Goal: Task Accomplishment & Management: Manage account settings

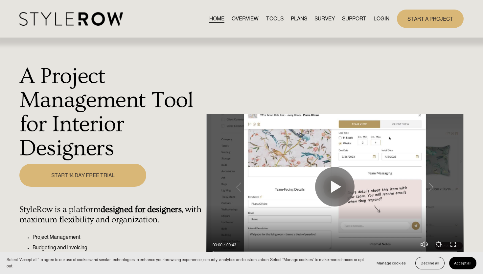
click at [380, 19] on link "LOGIN" at bounding box center [382, 18] width 16 height 9
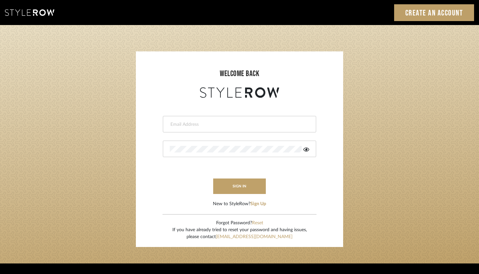
click at [268, 122] on input "email" at bounding box center [239, 124] width 138 height 7
type input "ashley@winnieandcointeriors.com"
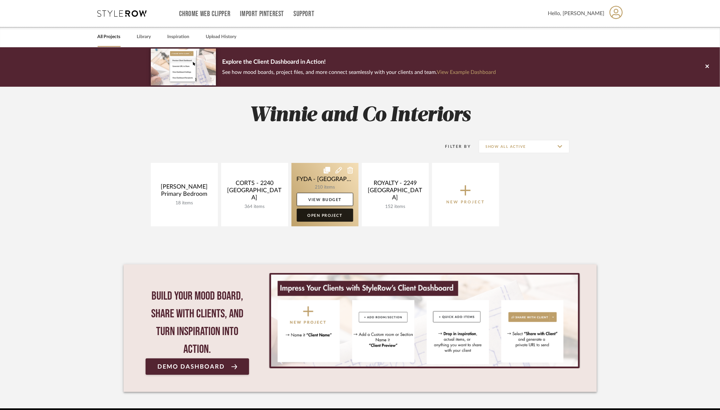
click at [323, 217] on link "Open Project" at bounding box center [325, 215] width 57 height 13
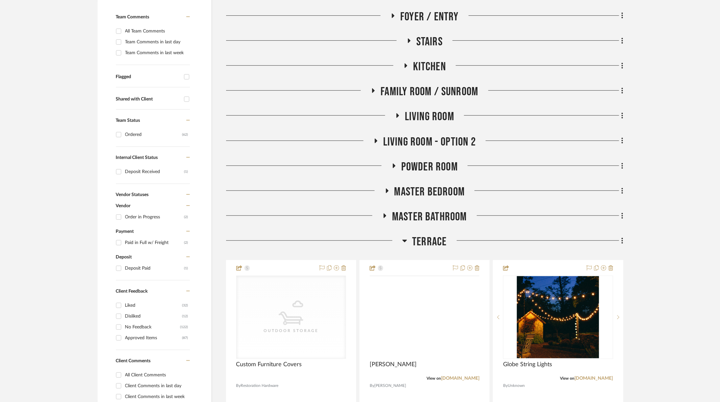
scroll to position [168, 0]
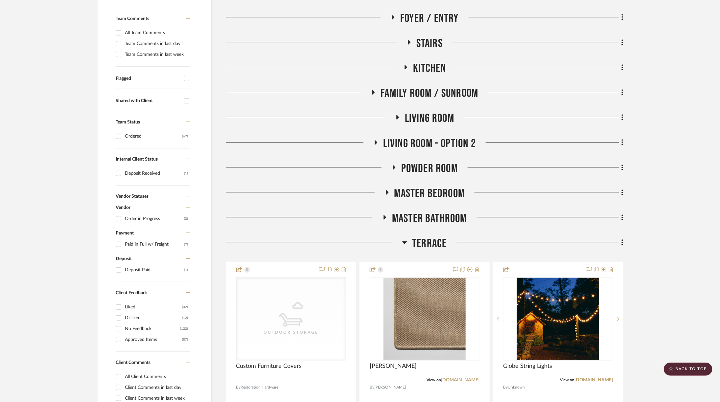
click at [409, 248] on h3 "Terrace" at bounding box center [424, 244] width 44 height 14
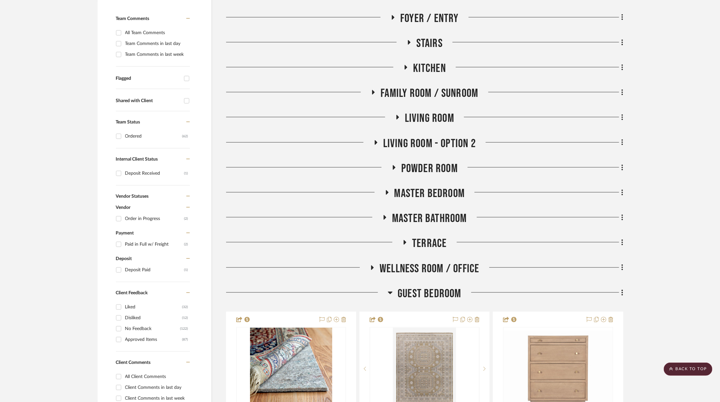
click at [391, 294] on icon at bounding box center [390, 293] width 5 height 8
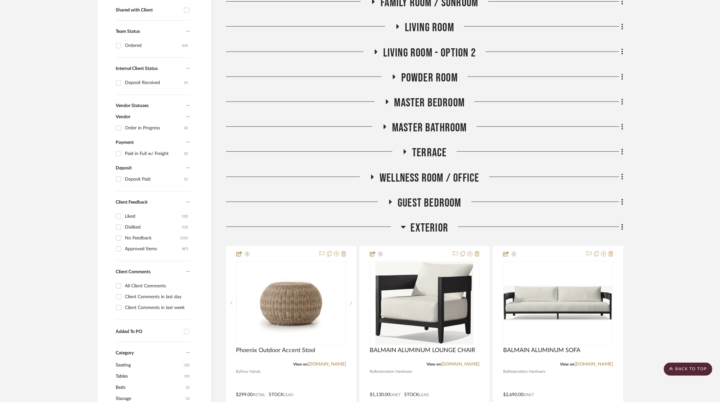
scroll to position [312, 0]
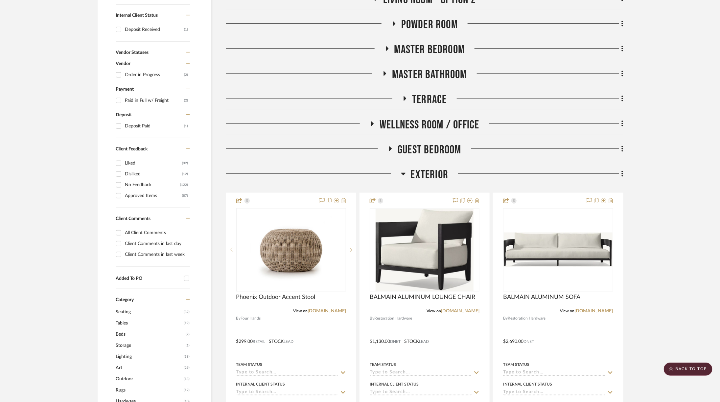
click at [403, 173] on icon at bounding box center [403, 174] width 5 height 3
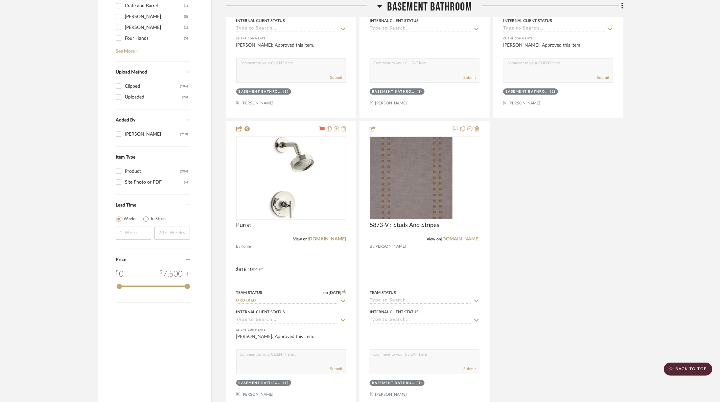
scroll to position [1084, 0]
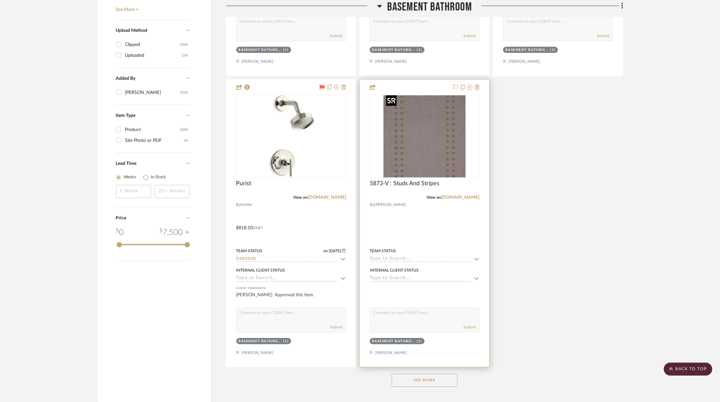
click at [410, 144] on img "0" at bounding box center [425, 136] width 82 height 82
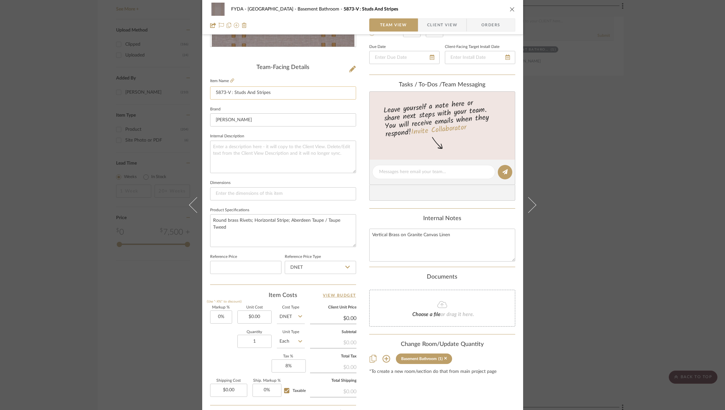
scroll to position [149, 0]
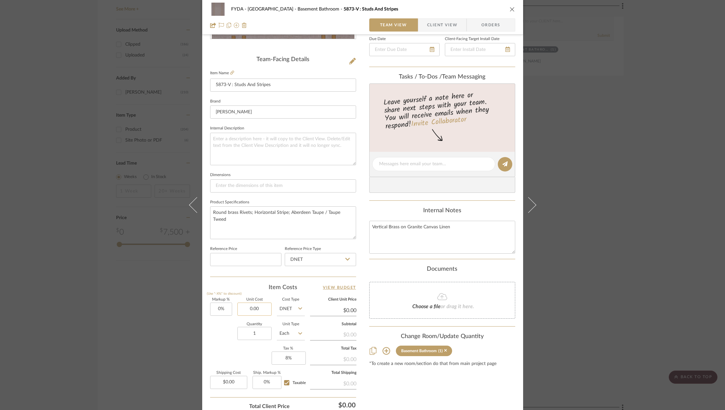
click at [255, 305] on input "0.00" at bounding box center [254, 309] width 34 height 13
type input "$124.00"
click at [223, 376] on input "0.00" at bounding box center [228, 382] width 37 height 13
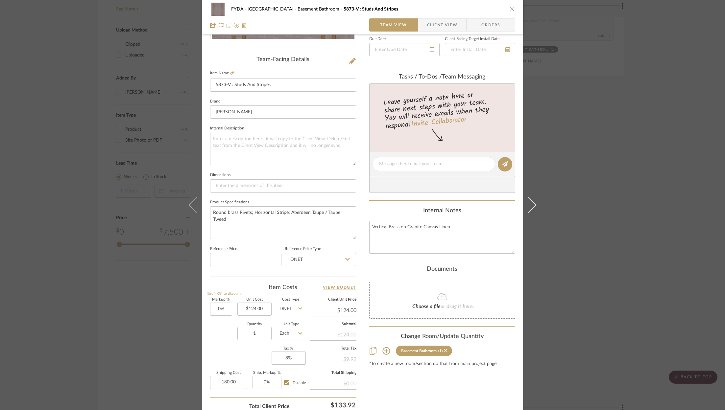
type input "$180.00"
click at [419, 386] on div "Content here copies to Client View - confirm visibility there. Show in Client D…" at bounding box center [442, 166] width 146 height 541
click at [260, 333] on input "1" at bounding box center [254, 333] width 34 height 13
type input "36"
click at [291, 331] on input "Each" at bounding box center [291, 333] width 28 height 13
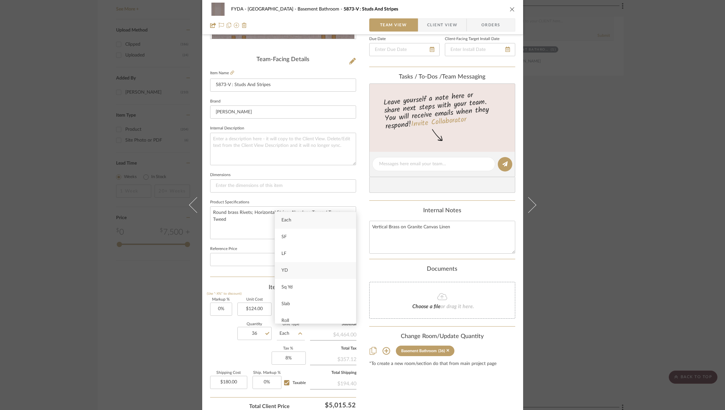
click at [302, 267] on div "YD" at bounding box center [315, 270] width 81 height 17
type input "YD"
click at [428, 384] on div "Content here copies to Client View - confirm visibility there. Show in Client D…" at bounding box center [442, 166] width 146 height 541
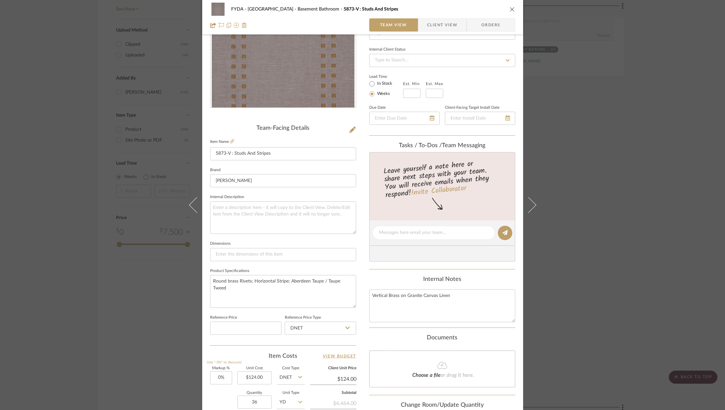
scroll to position [200, 0]
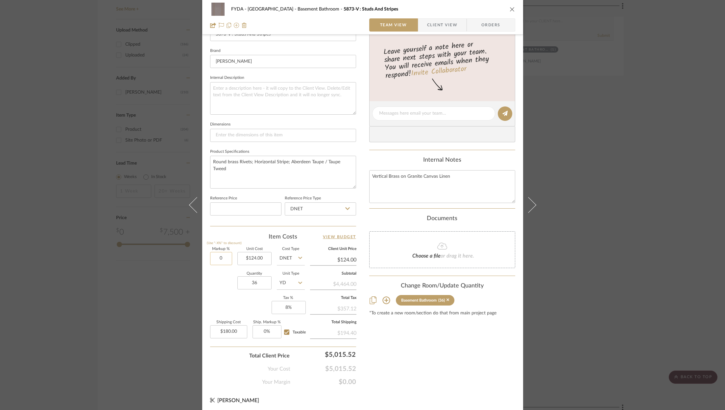
click at [221, 258] on input "0" at bounding box center [221, 258] width 22 height 13
type input "15%"
click at [439, 361] on div "Content here copies to Client View - confirm visibility there. Show in Client D…" at bounding box center [442, 115] width 146 height 541
type input "$142.60"
click at [220, 258] on input "15" at bounding box center [221, 258] width 22 height 13
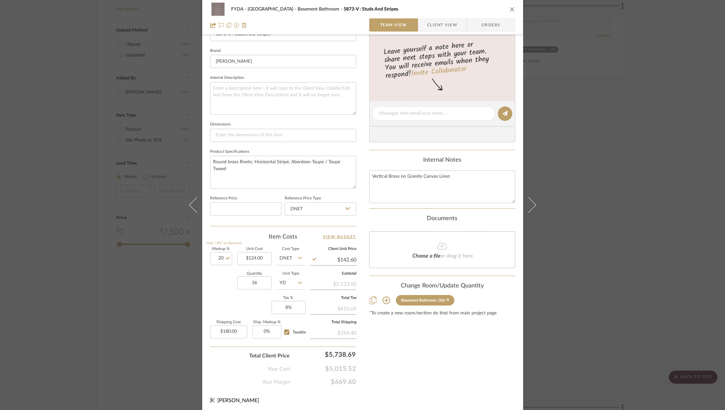
type input "20%"
click at [444, 374] on div "Content here copies to Client View - confirm visibility there. Show in Client D…" at bounding box center [442, 115] width 146 height 541
type input "$148.80"
click at [219, 258] on input "20" at bounding box center [221, 258] width 22 height 13
type input "25%"
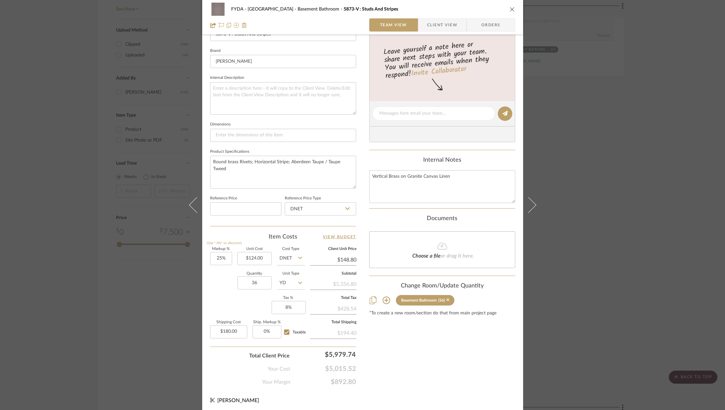
click at [409, 347] on div "Content here copies to Client View - confirm visibility there. Show in Client D…" at bounding box center [442, 115] width 146 height 541
type input "$155.00"
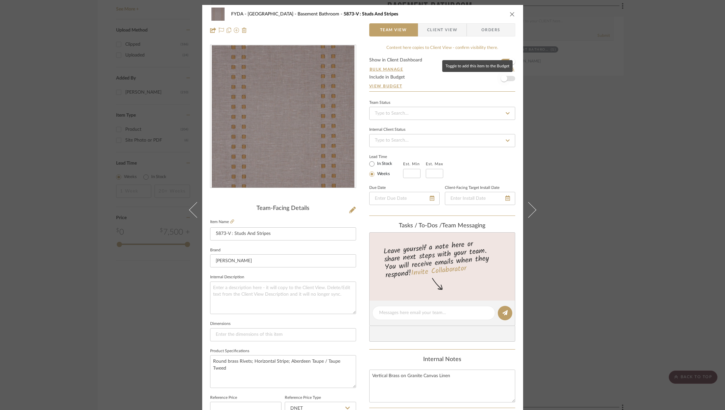
click at [503, 78] on span "button" at bounding box center [504, 78] width 7 height 7
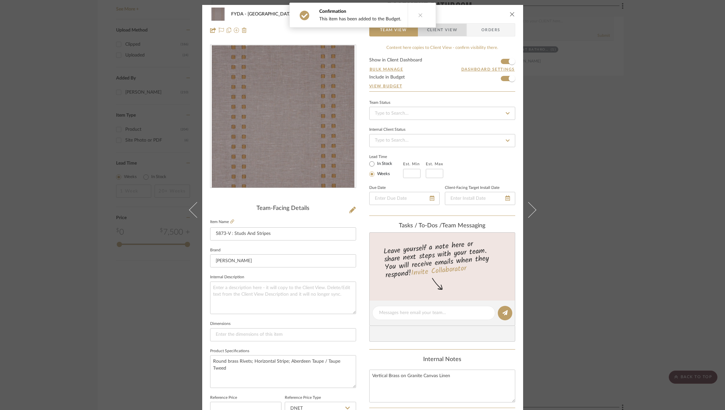
click at [437, 31] on span "Client View" at bounding box center [442, 29] width 30 height 13
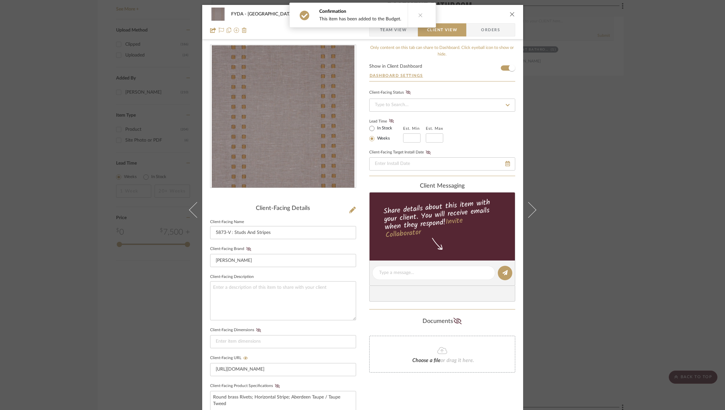
scroll to position [139, 0]
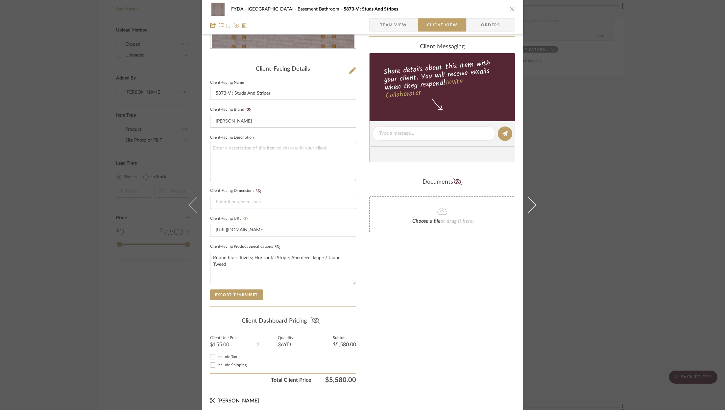
click at [312, 319] on icon at bounding box center [315, 320] width 8 height 7
click at [510, 10] on icon "close" at bounding box center [512, 9] width 5 height 5
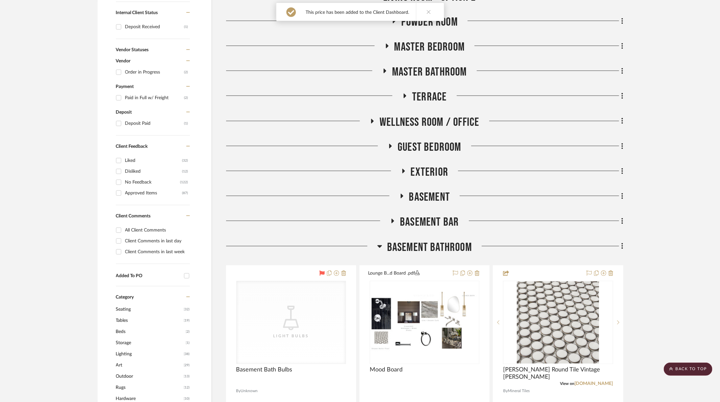
scroll to position [0, 0]
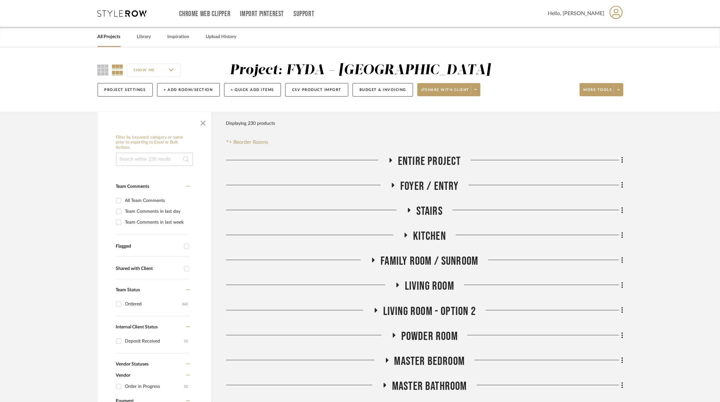
click at [424, 232] on span "Kitchen" at bounding box center [429, 236] width 33 height 14
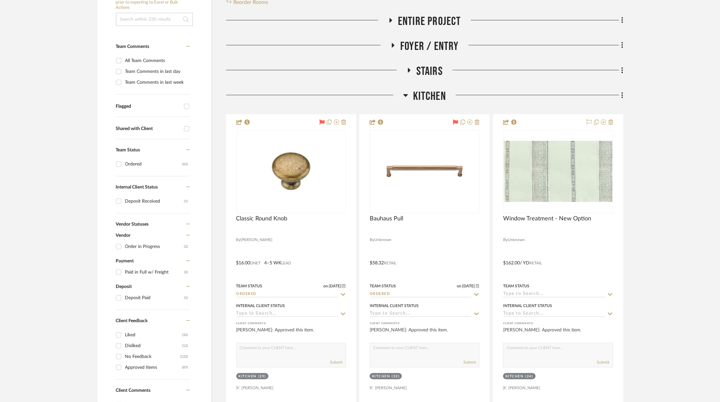
scroll to position [142, 0]
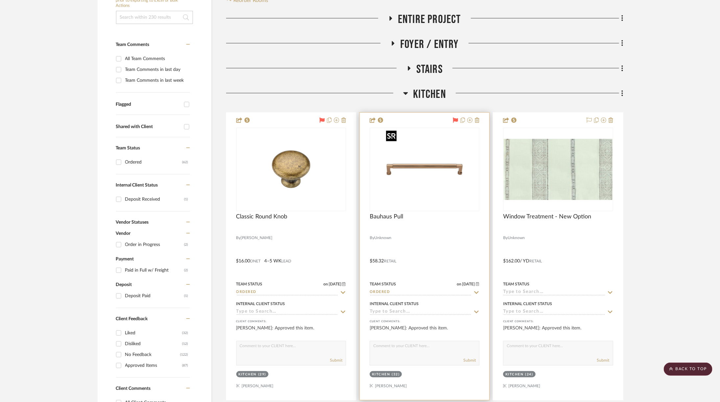
click at [412, 160] on img "0" at bounding box center [425, 170] width 82 height 82
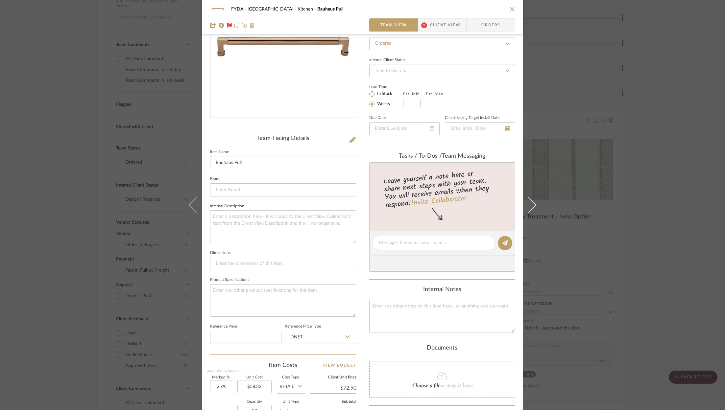
scroll to position [198, 0]
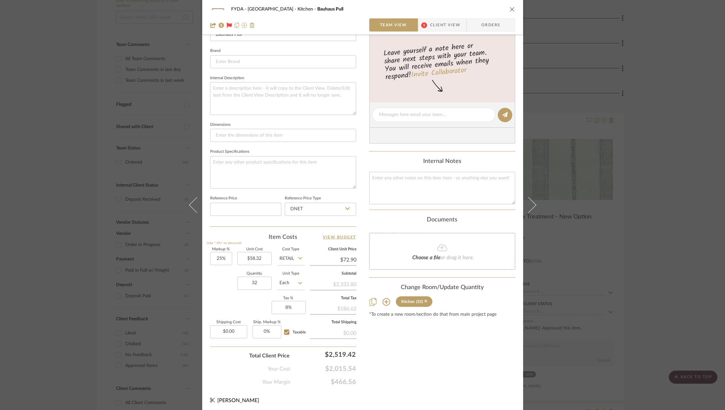
click at [681, 99] on div "FYDA - 655 City Park Kitchen Bauhaus Pull Team View 1 Client View Orders Team-F…" at bounding box center [362, 205] width 725 height 410
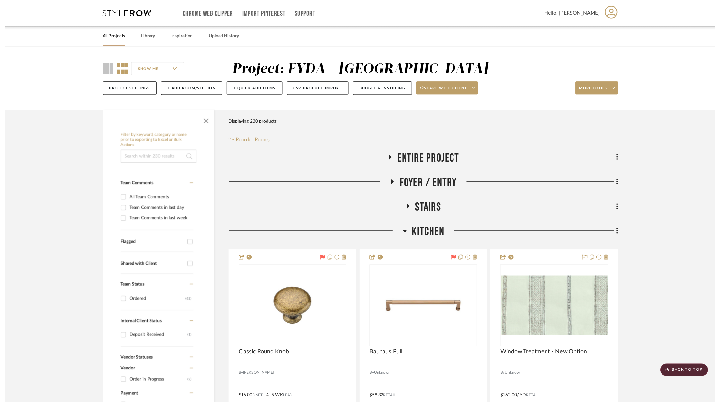
scroll to position [142, 0]
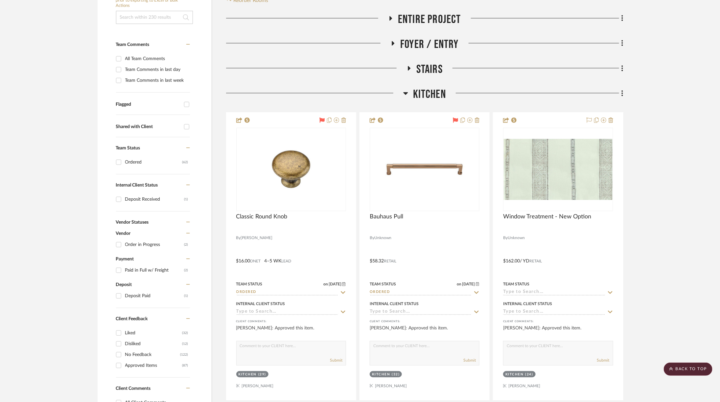
click at [418, 91] on span "Kitchen" at bounding box center [429, 94] width 33 height 14
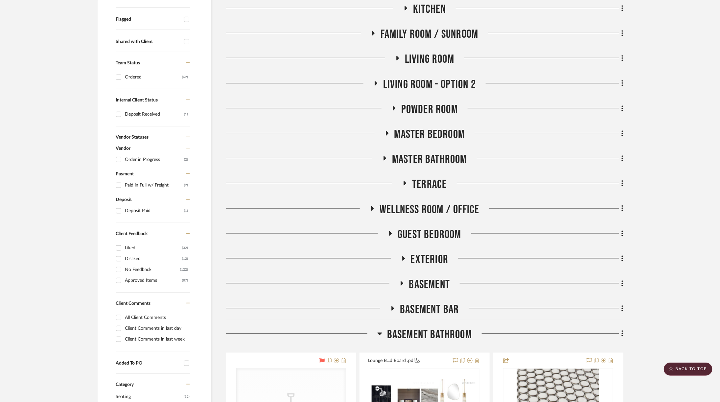
scroll to position [228, 0]
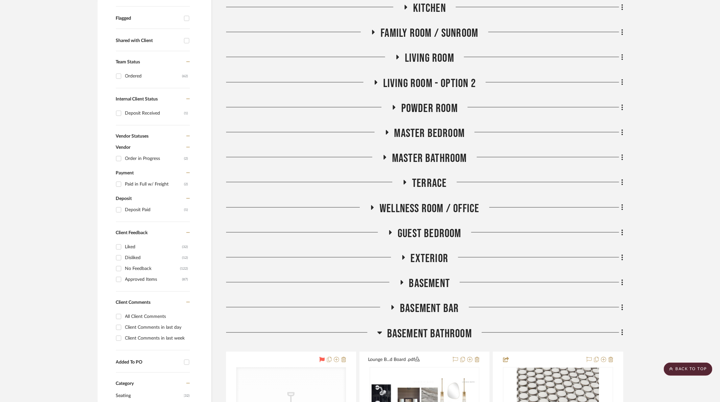
click at [433, 279] on span "Basement" at bounding box center [429, 284] width 41 height 14
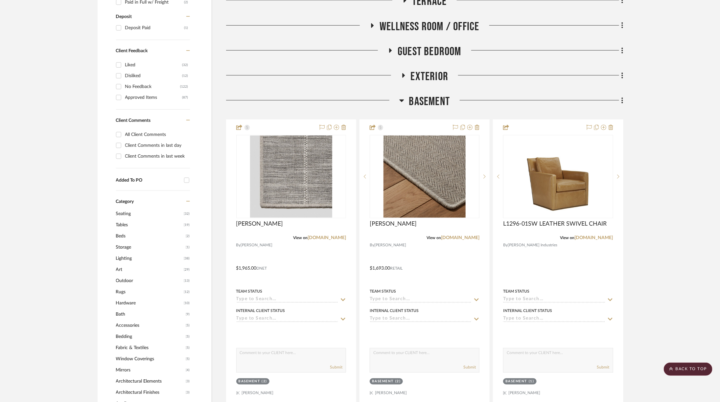
scroll to position [433, 0]
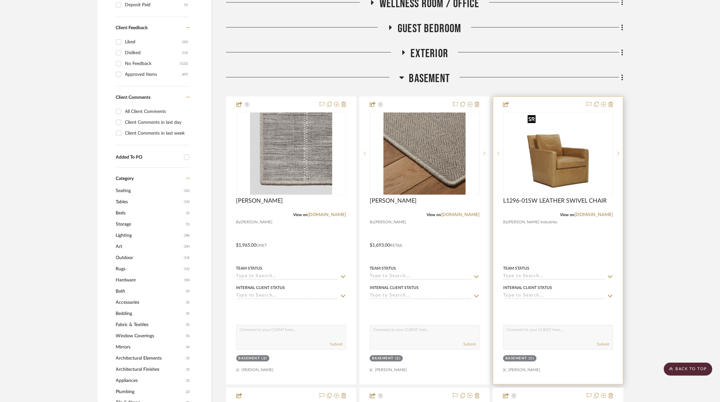
click at [0, 0] on img at bounding box center [0, 0] width 0 height 0
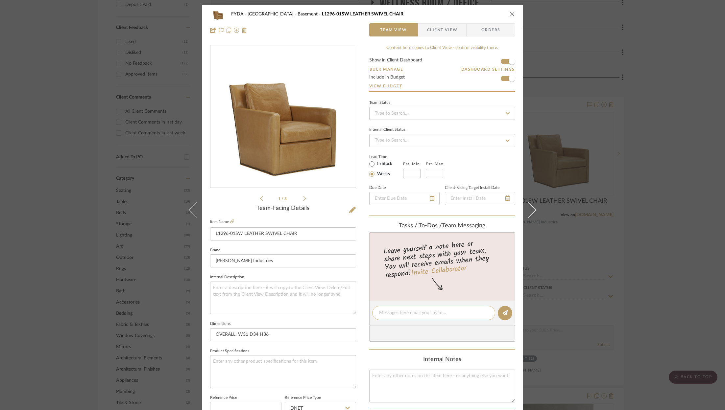
scroll to position [200, 0]
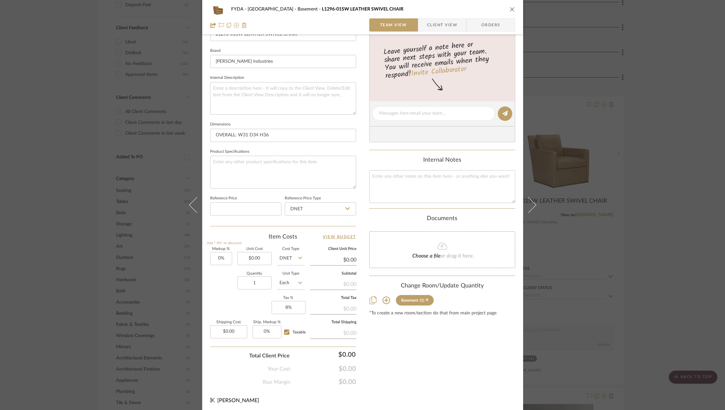
click at [436, 34] on div "FYDA - 655 City Park Basement L1296-01SW LEATHER SWIVEL CHAIR Team View Client …" at bounding box center [362, 17] width 321 height 35
click at [437, 26] on span "Client View" at bounding box center [442, 24] width 30 height 13
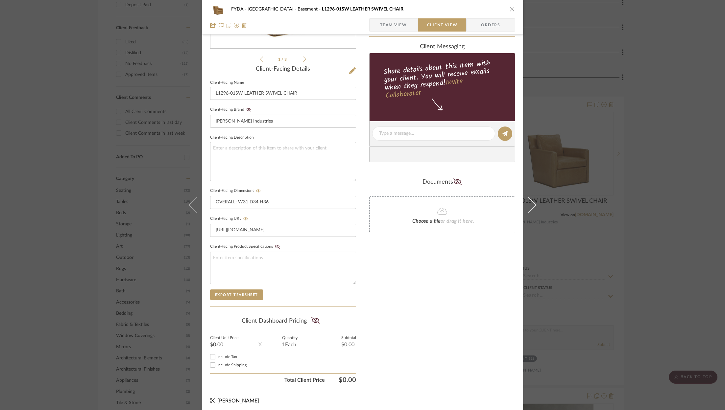
click at [399, 30] on span "Team View" at bounding box center [393, 24] width 27 height 13
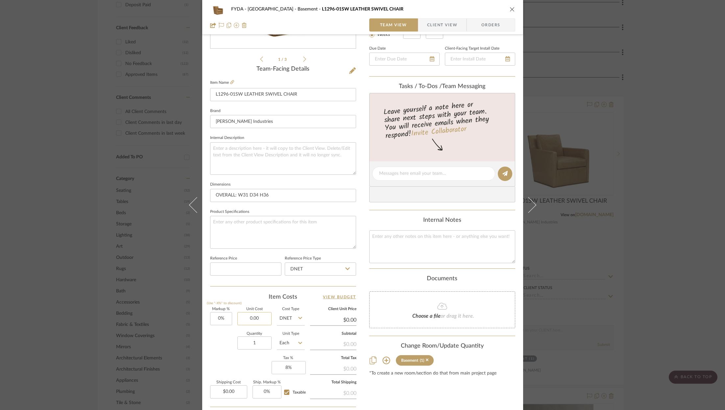
click at [255, 317] on input "0.00" at bounding box center [254, 318] width 34 height 13
type input "$3,509.00"
click at [217, 353] on div "Markup % (Use "-X%" to discount) 0% Unit Cost $3,509.00 Cost Type DNET Client U…" at bounding box center [283, 356] width 146 height 96
type input "$3,509.00"
click at [222, 312] on input "0" at bounding box center [221, 318] width 22 height 13
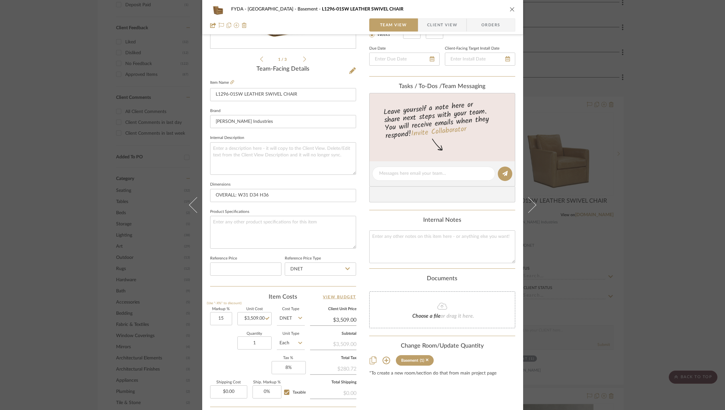
type input "15%"
click at [244, 371] on div "Markup % (Use "-X%" to discount) 15% Unit Cost $3,509.00 Cost Type DNET Client …" at bounding box center [283, 356] width 146 height 96
type input "$4,035.35"
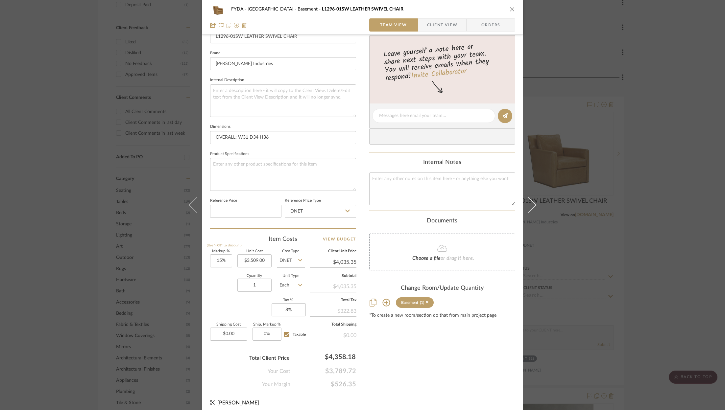
scroll to position [200, 0]
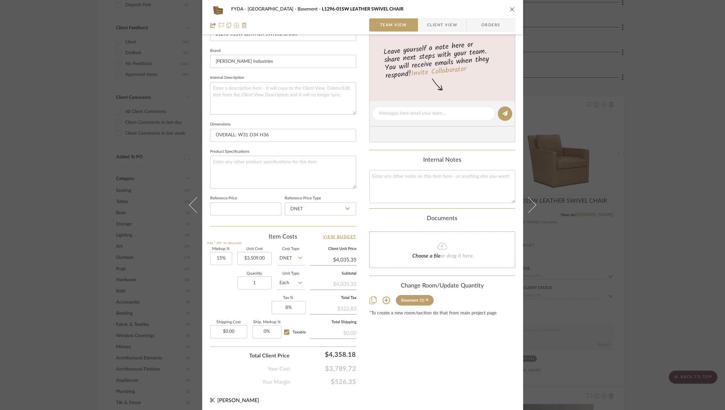
click at [511, 6] on div "FYDA - 655 City Park Basement L1296-01SW LEATHER SWIVEL CHAIR" at bounding box center [362, 9] width 305 height 13
click at [510, 12] on div "FYDA - 655 City Park Basement L1296-01SW LEATHER SWIVEL CHAIR" at bounding box center [362, 9] width 305 height 13
click at [510, 10] on icon "close" at bounding box center [512, 9] width 5 height 5
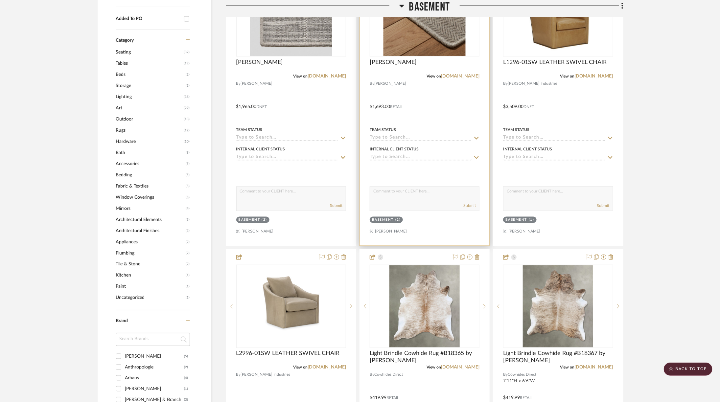
scroll to position [574, 0]
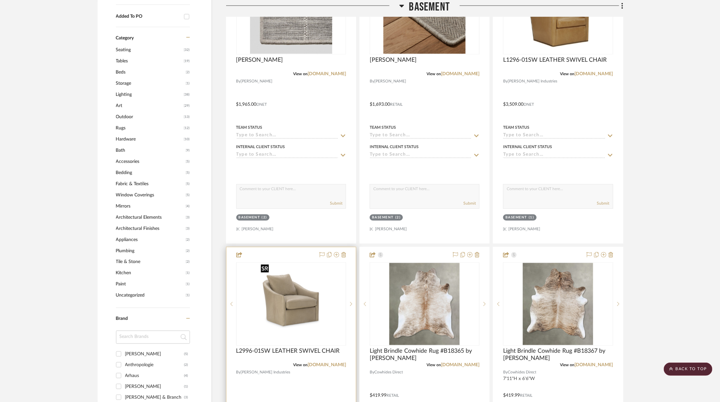
click at [0, 0] on img at bounding box center [0, 0] width 0 height 0
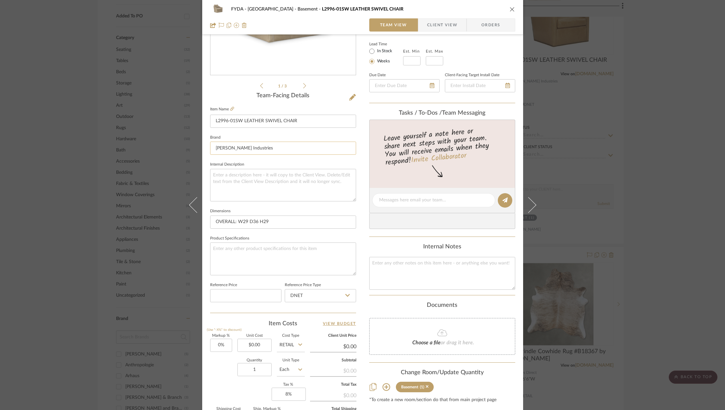
scroll to position [153, 0]
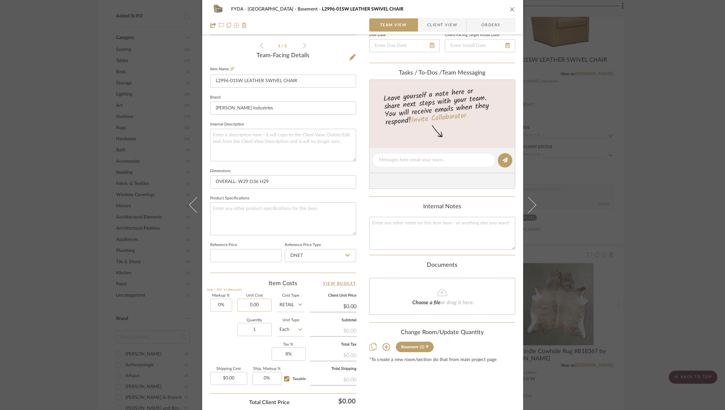
click at [258, 300] on input "0.00" at bounding box center [254, 305] width 34 height 13
type input "$2,815.00"
click at [252, 342] on div "Markup % (Use "-X%" to discount) 0% Unit Cost $2,815.00 Cost Type Retail Client…" at bounding box center [283, 342] width 146 height 96
click at [260, 329] on input "1" at bounding box center [254, 329] width 34 height 13
type input "$2,815.00"
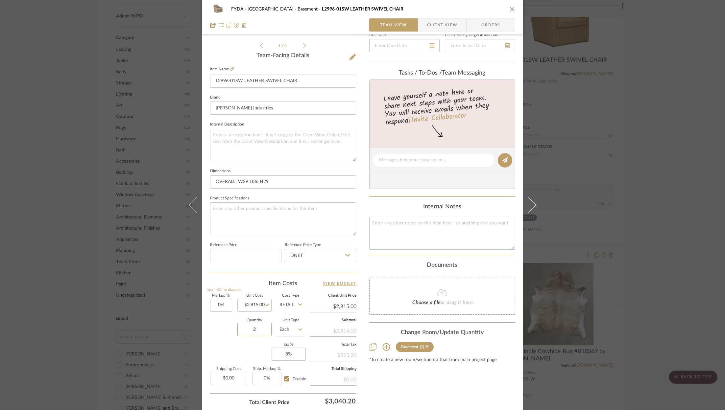
type input "2"
click at [250, 353] on div "Markup % (Use "-X%" to discount) 0% Unit Cost $2,815.00 Cost Type Retail Client…" at bounding box center [283, 342] width 146 height 96
click at [511, 11] on icon "close" at bounding box center [512, 9] width 5 height 5
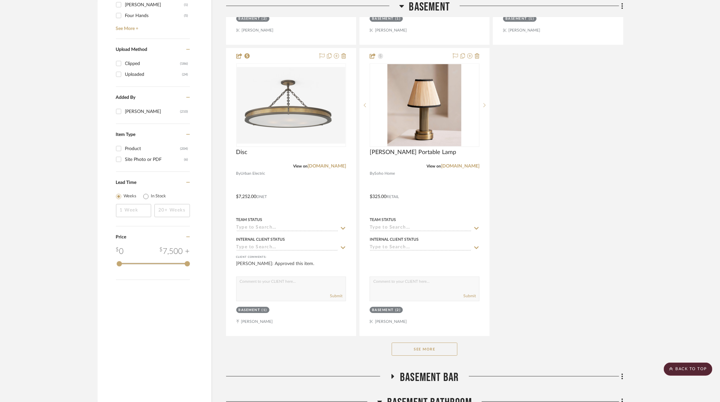
scroll to position [1108, 0]
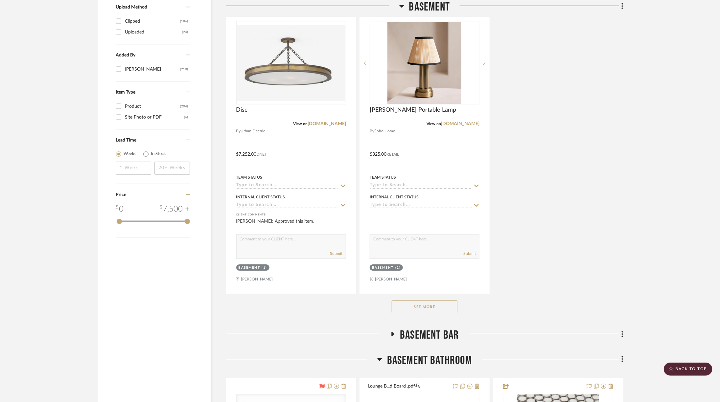
click at [432, 302] on button "See More" at bounding box center [425, 306] width 66 height 13
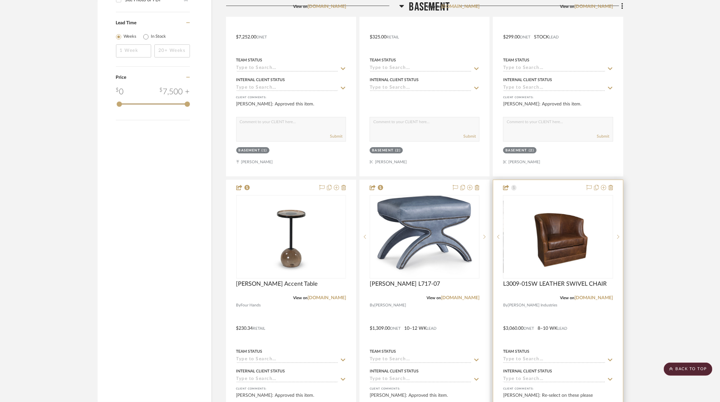
scroll to position [1224, 0]
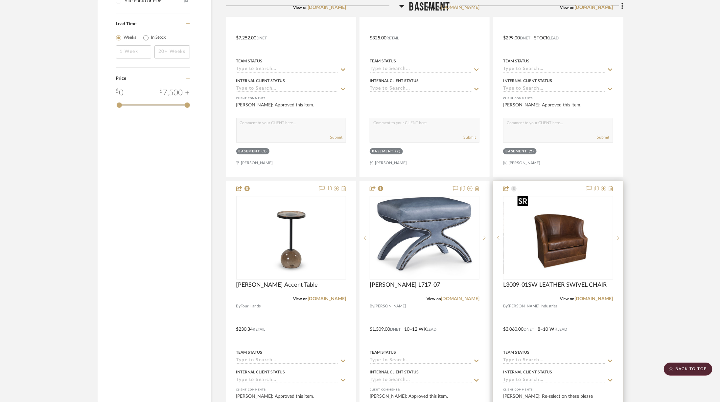
click at [544, 233] on img "0" at bounding box center [558, 238] width 86 height 82
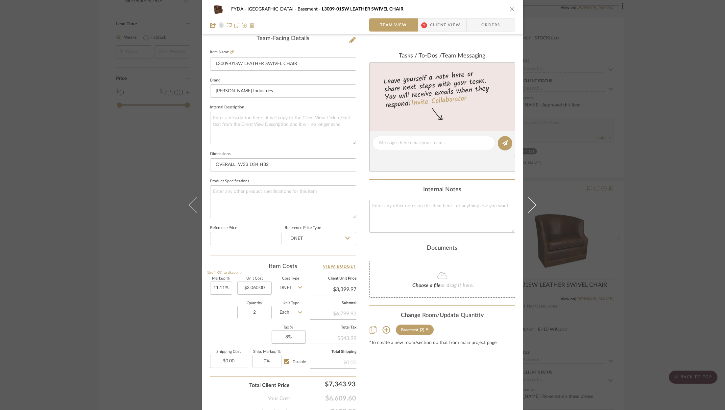
scroll to position [200, 0]
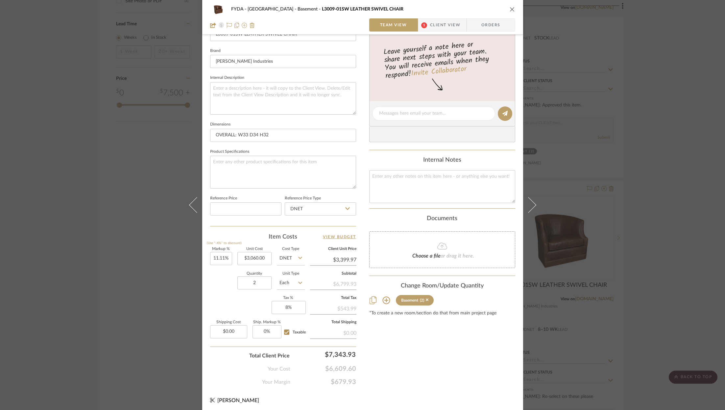
click at [511, 10] on icon "close" at bounding box center [512, 9] width 5 height 5
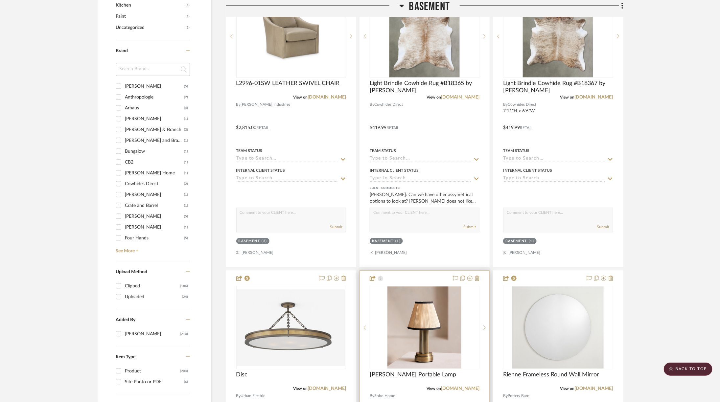
scroll to position [740, 0]
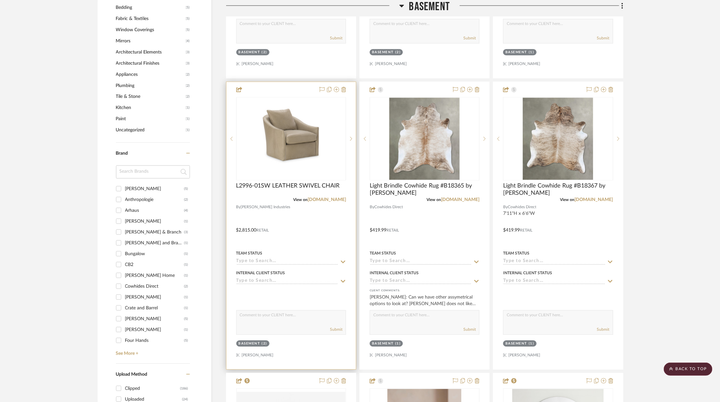
click at [313, 125] on img "0" at bounding box center [291, 139] width 66 height 82
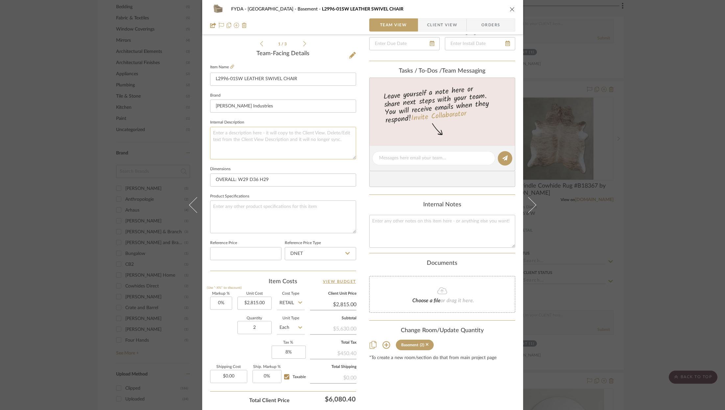
scroll to position [200, 0]
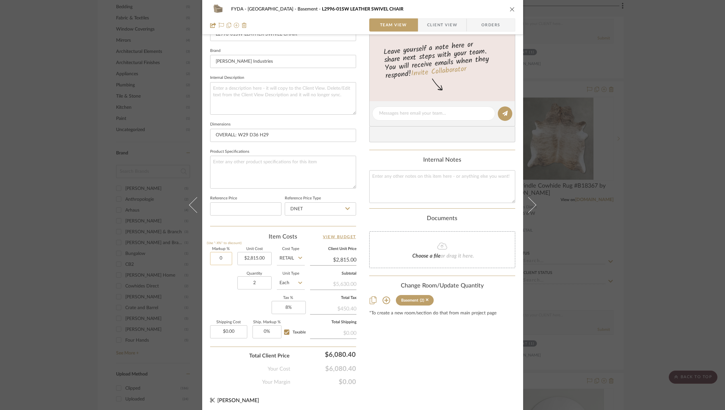
click at [227, 260] on input "0" at bounding box center [221, 258] width 22 height 13
type input "10%"
type input "$3,096.50"
type input "11.11%"
click at [424, 384] on div "FYDA - 655 City Park Basement L2996-01SW LEATHER SWIVEL CHAIR Team View Client …" at bounding box center [362, 108] width 321 height 607
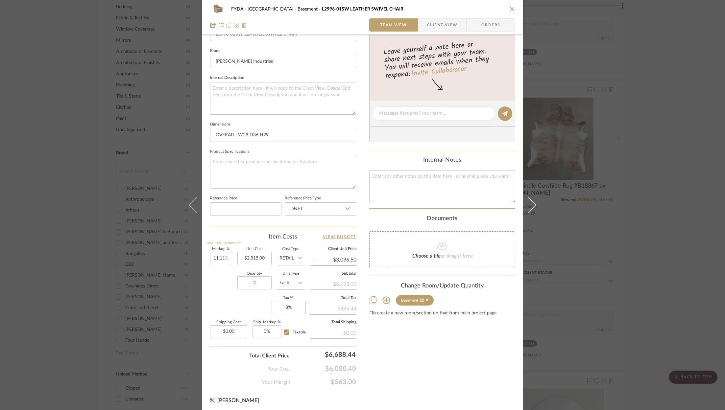
type input "$3,127.75"
click at [511, 8] on icon "close" at bounding box center [512, 9] width 5 height 5
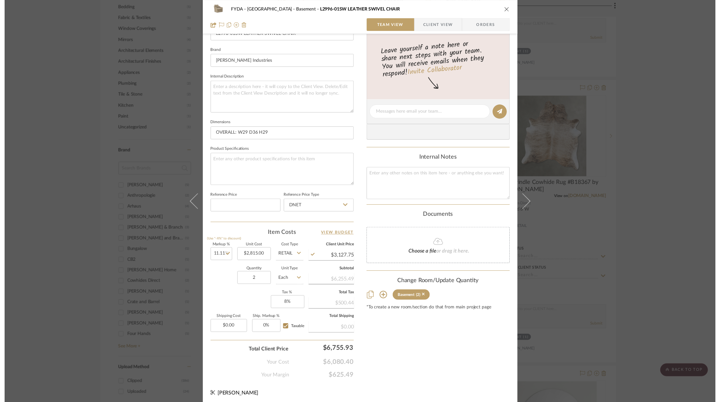
scroll to position [740, 0]
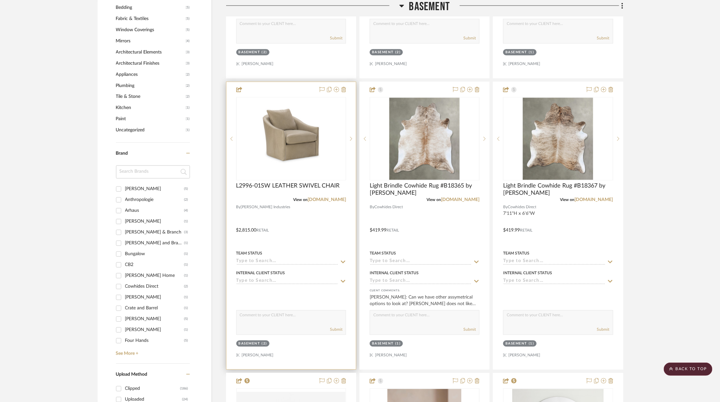
click at [302, 148] on img "0" at bounding box center [291, 139] width 66 height 82
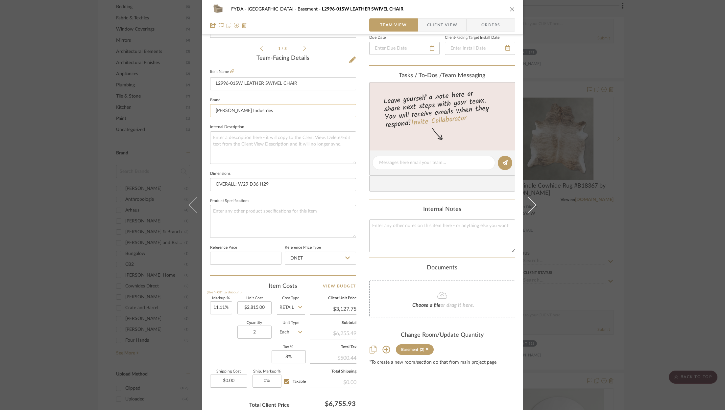
scroll to position [200, 0]
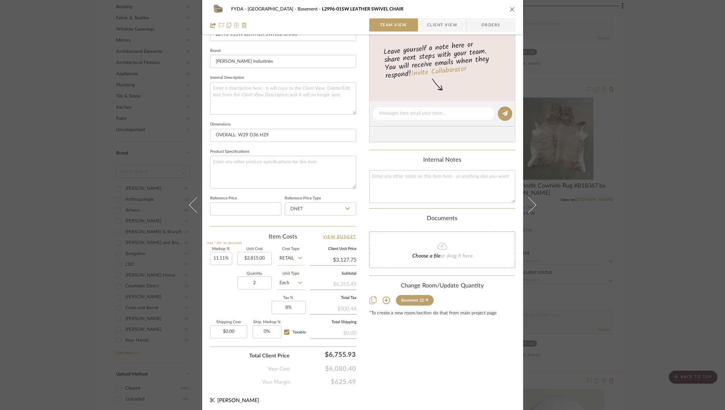
click at [509, 11] on button "close" at bounding box center [512, 9] width 6 height 6
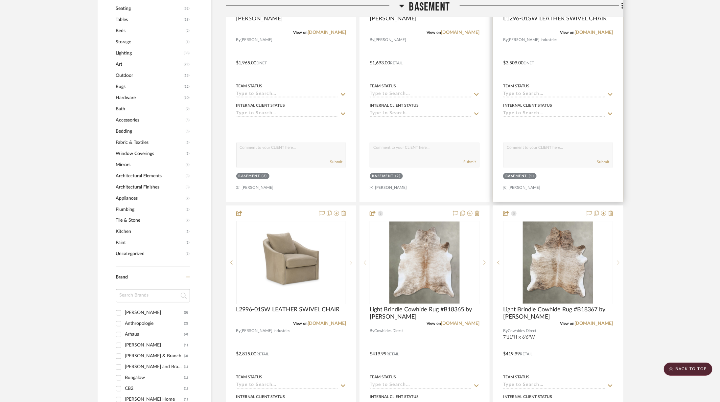
scroll to position [519, 0]
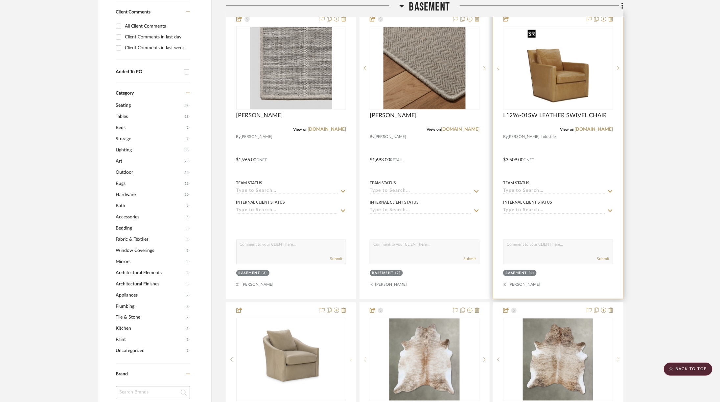
click at [541, 94] on img "0" at bounding box center [558, 68] width 66 height 82
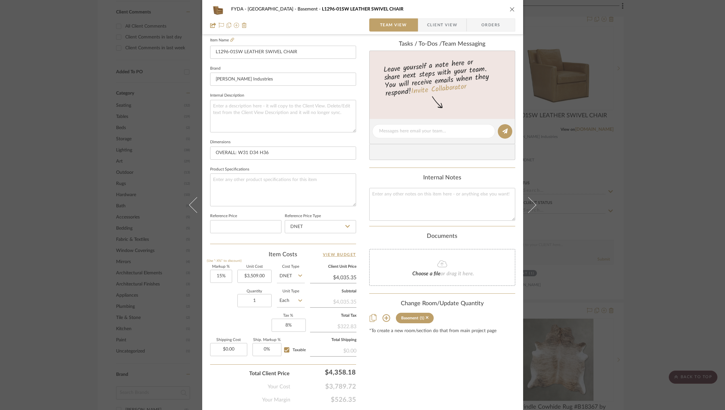
scroll to position [200, 0]
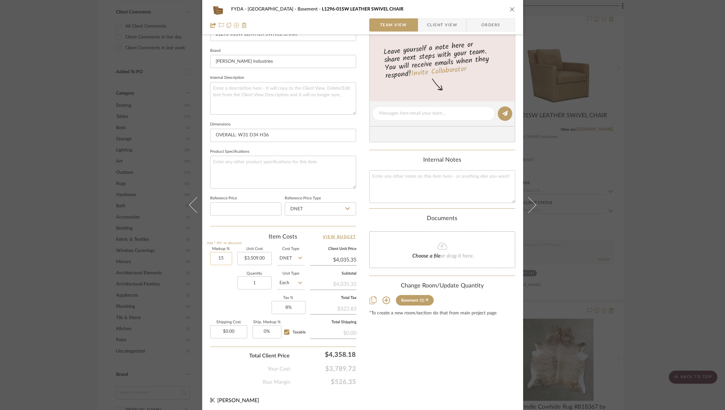
click at [221, 255] on input "15" at bounding box center [221, 258] width 22 height 13
type input "11.11%"
click at [457, 365] on div "Content here copies to Client View - confirm visibility there. Show in Client D…" at bounding box center [442, 115] width 146 height 541
type input "$3,898.85"
click at [447, 28] on span "Client View" at bounding box center [442, 24] width 30 height 13
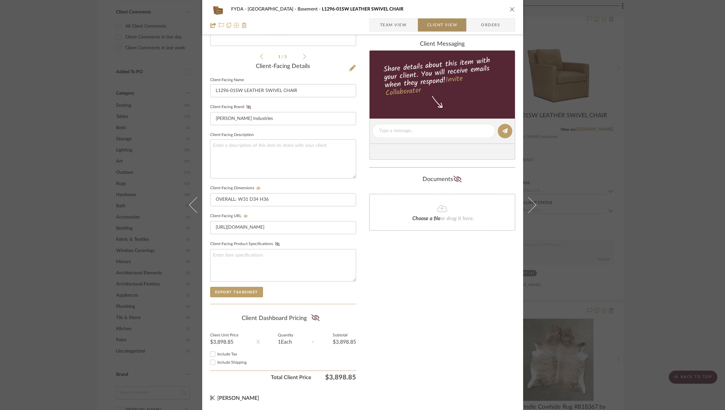
scroll to position [139, 0]
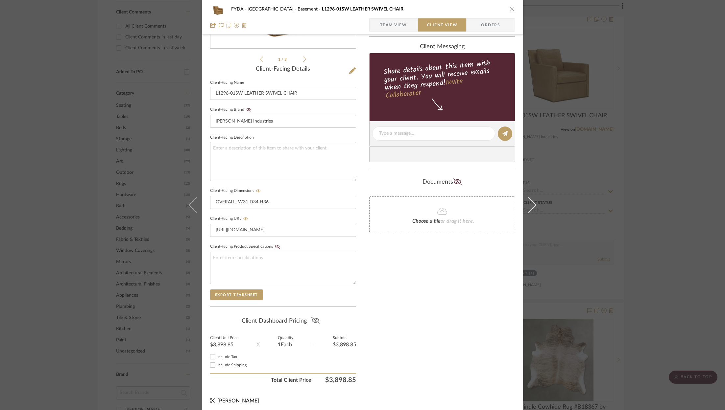
click at [312, 319] on icon at bounding box center [315, 320] width 8 height 7
click at [510, 7] on icon "close" at bounding box center [512, 9] width 5 height 5
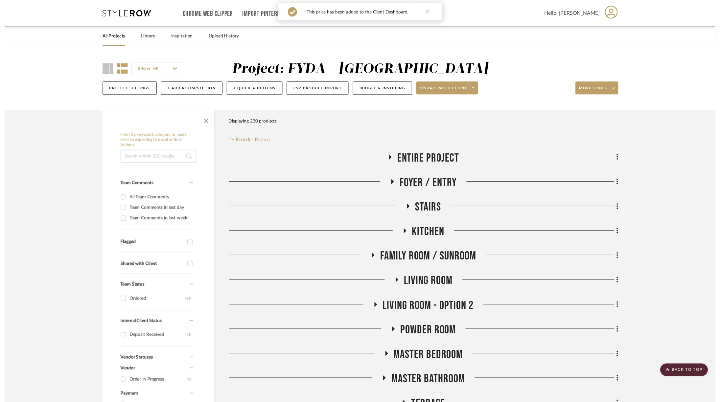
scroll to position [519, 0]
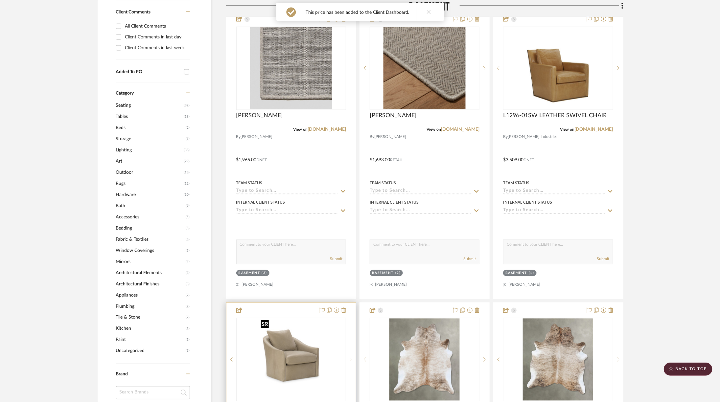
click at [315, 330] on img "0" at bounding box center [291, 360] width 66 height 82
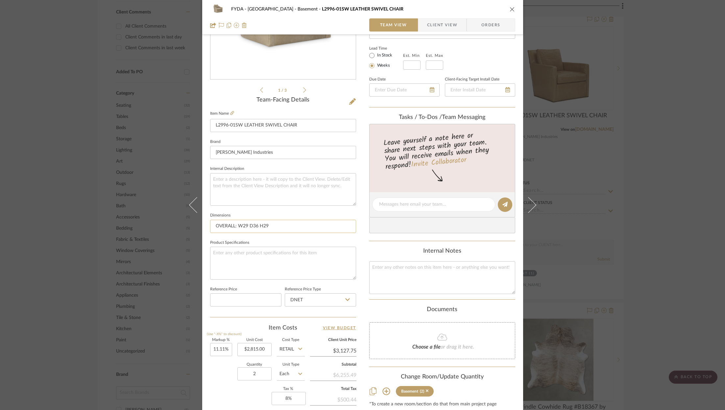
scroll to position [200, 0]
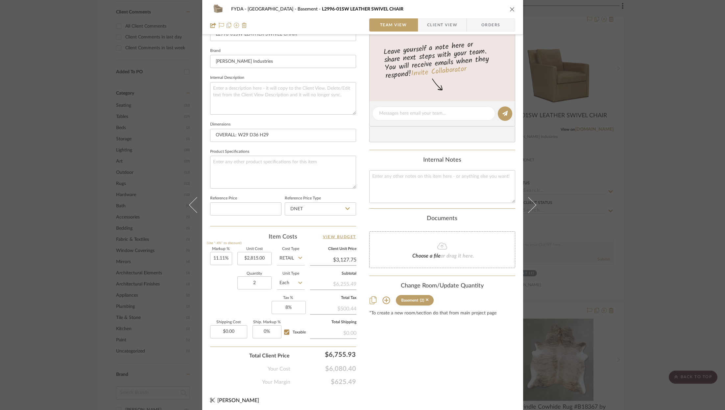
click at [442, 25] on span "Client View" at bounding box center [442, 24] width 30 height 13
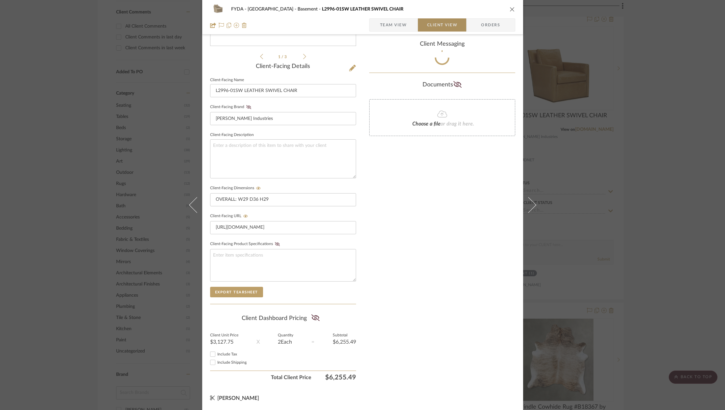
scroll to position [139, 0]
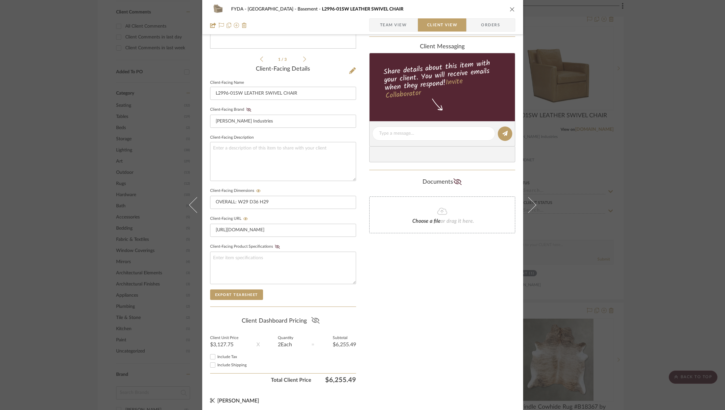
click at [315, 318] on icon at bounding box center [315, 320] width 8 height 7
click at [510, 9] on icon "close" at bounding box center [512, 9] width 5 height 5
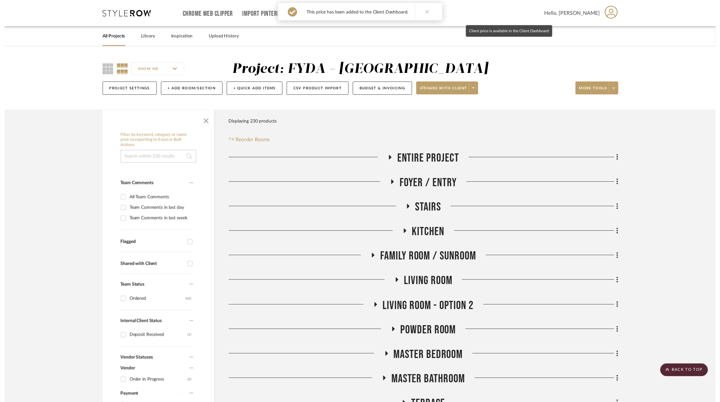
scroll to position [519, 0]
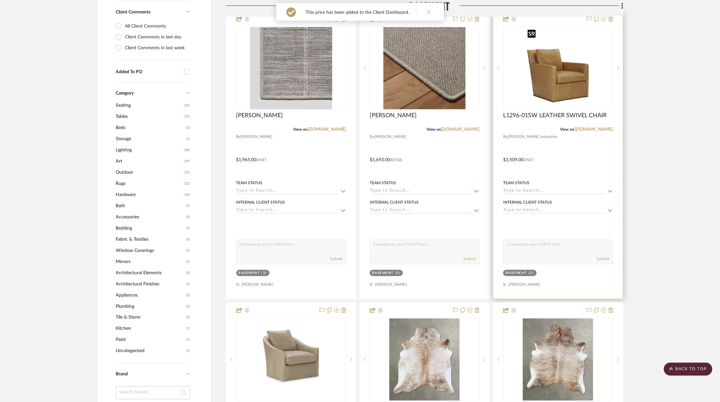
click at [553, 75] on img "0" at bounding box center [558, 68] width 66 height 82
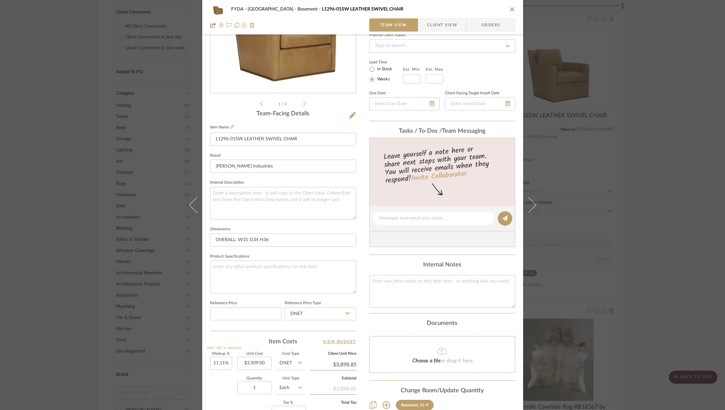
scroll to position [200, 0]
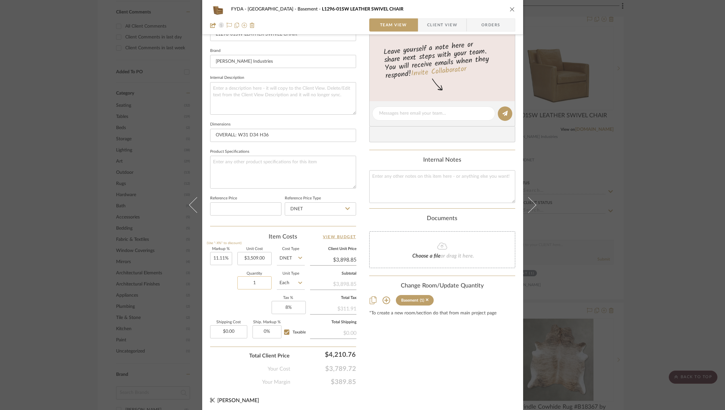
click at [259, 284] on input "1" at bounding box center [254, 282] width 34 height 13
type input "2"
click at [421, 357] on div "Content here copies to Client View - confirm visibility there. Show in Client D…" at bounding box center [442, 115] width 146 height 541
click at [510, 10] on icon "close" at bounding box center [512, 9] width 5 height 5
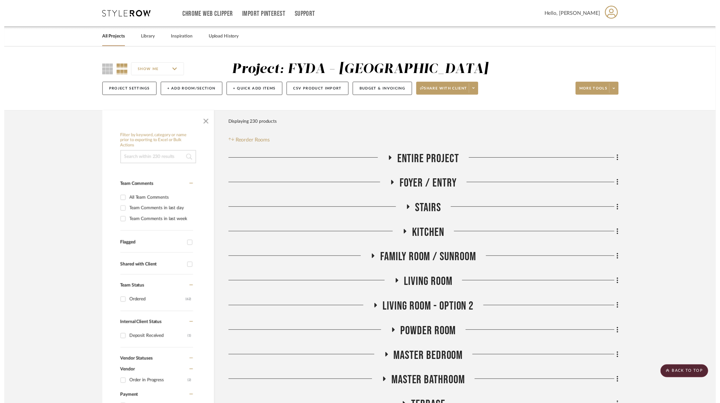
scroll to position [519, 0]
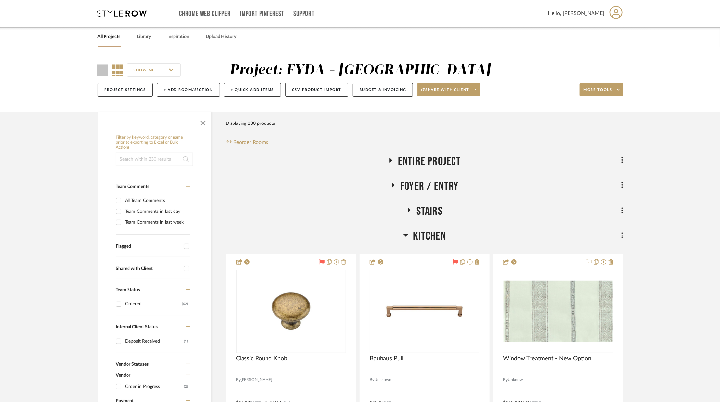
click at [135, 14] on icon at bounding box center [122, 13] width 49 height 7
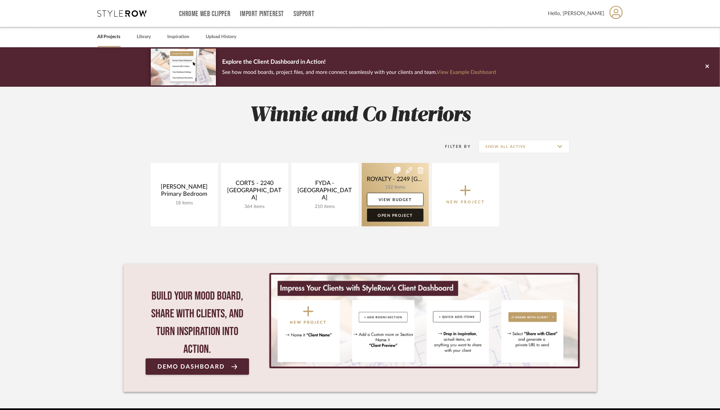
click at [391, 214] on link "Open Project" at bounding box center [395, 215] width 57 height 13
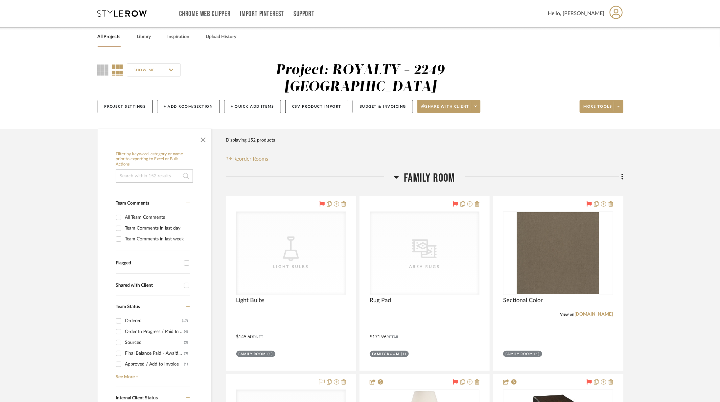
click at [412, 171] on span "Family Room" at bounding box center [429, 178] width 51 height 14
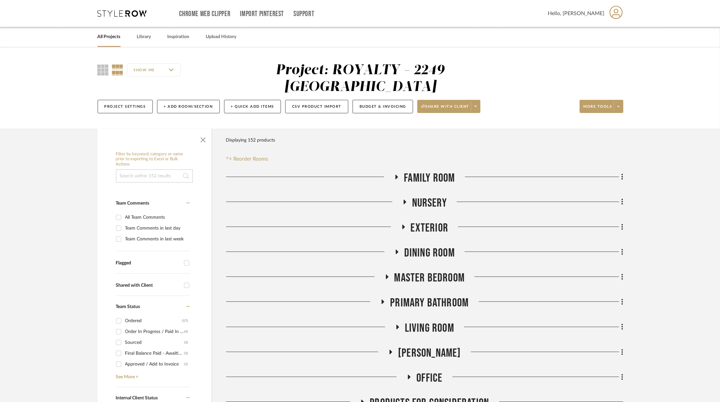
click at [419, 371] on span "Office" at bounding box center [430, 378] width 26 height 14
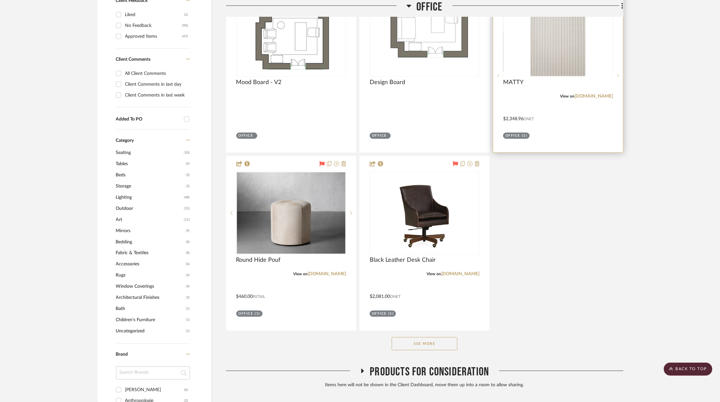
scroll to position [696, 0]
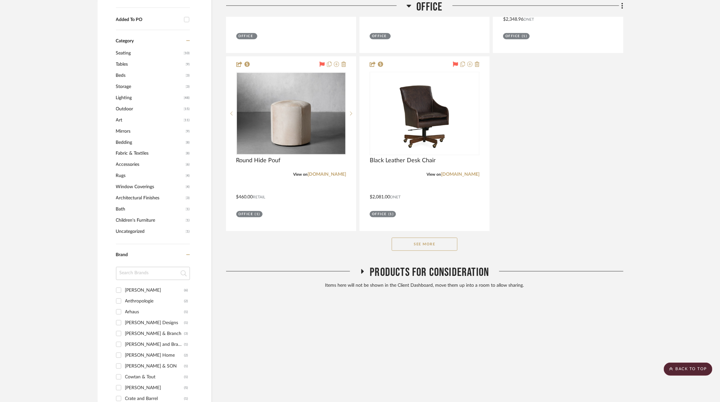
click at [427, 238] on button "See More" at bounding box center [425, 244] width 66 height 13
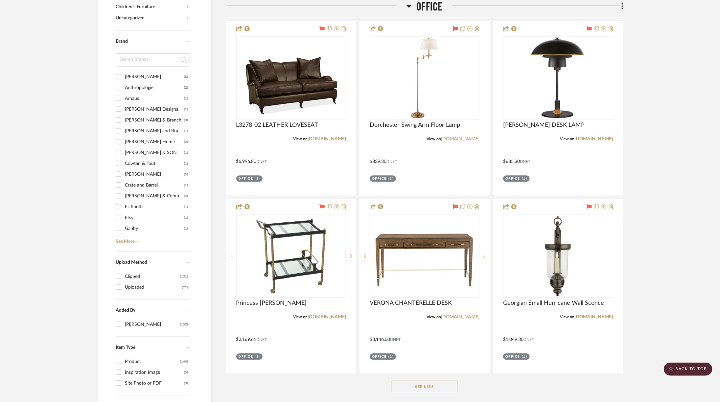
scroll to position [1023, 0]
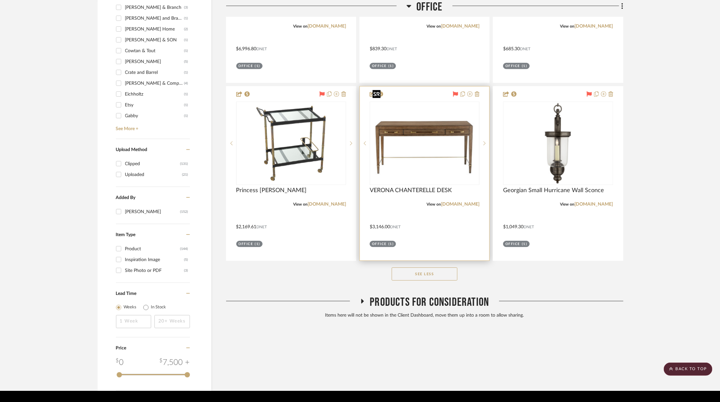
click at [0, 0] on img at bounding box center [0, 0] width 0 height 0
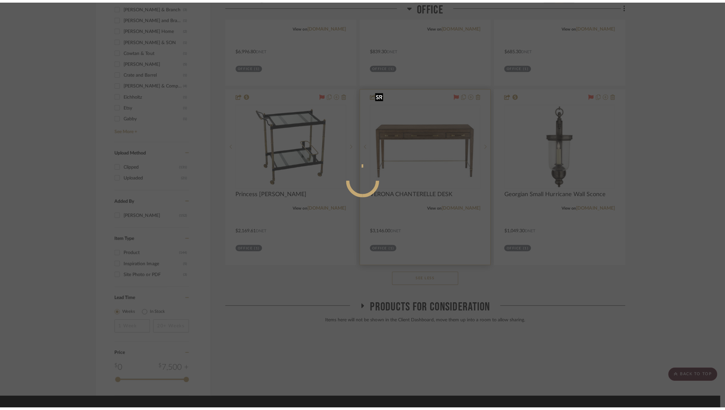
scroll to position [0, 0]
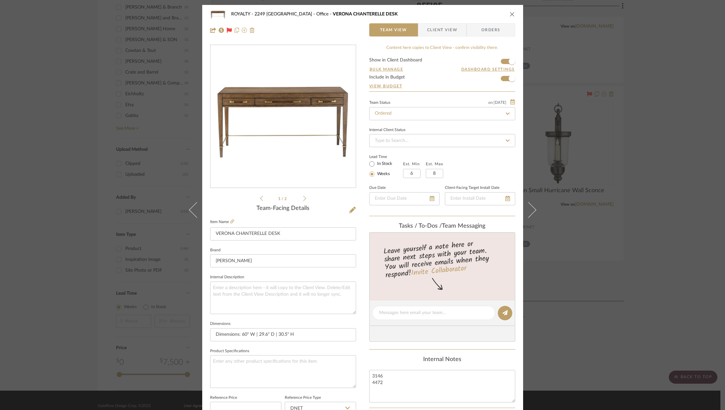
click at [493, 32] on span "Orders" at bounding box center [491, 29] width 34 height 13
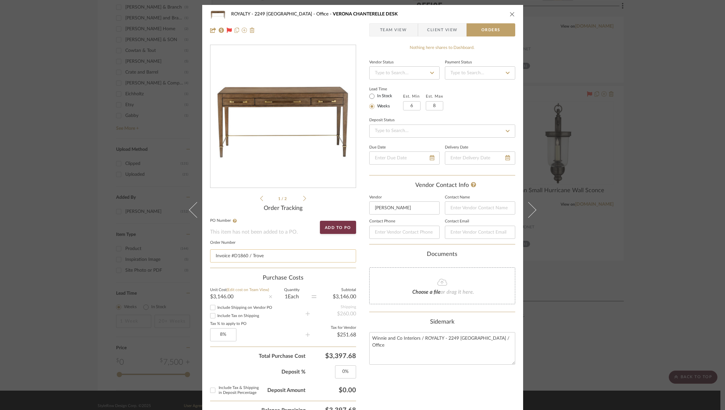
click at [241, 256] on input "Invoice #D1860 / Trove" at bounding box center [283, 256] width 146 height 13
